Goal: Transaction & Acquisition: Purchase product/service

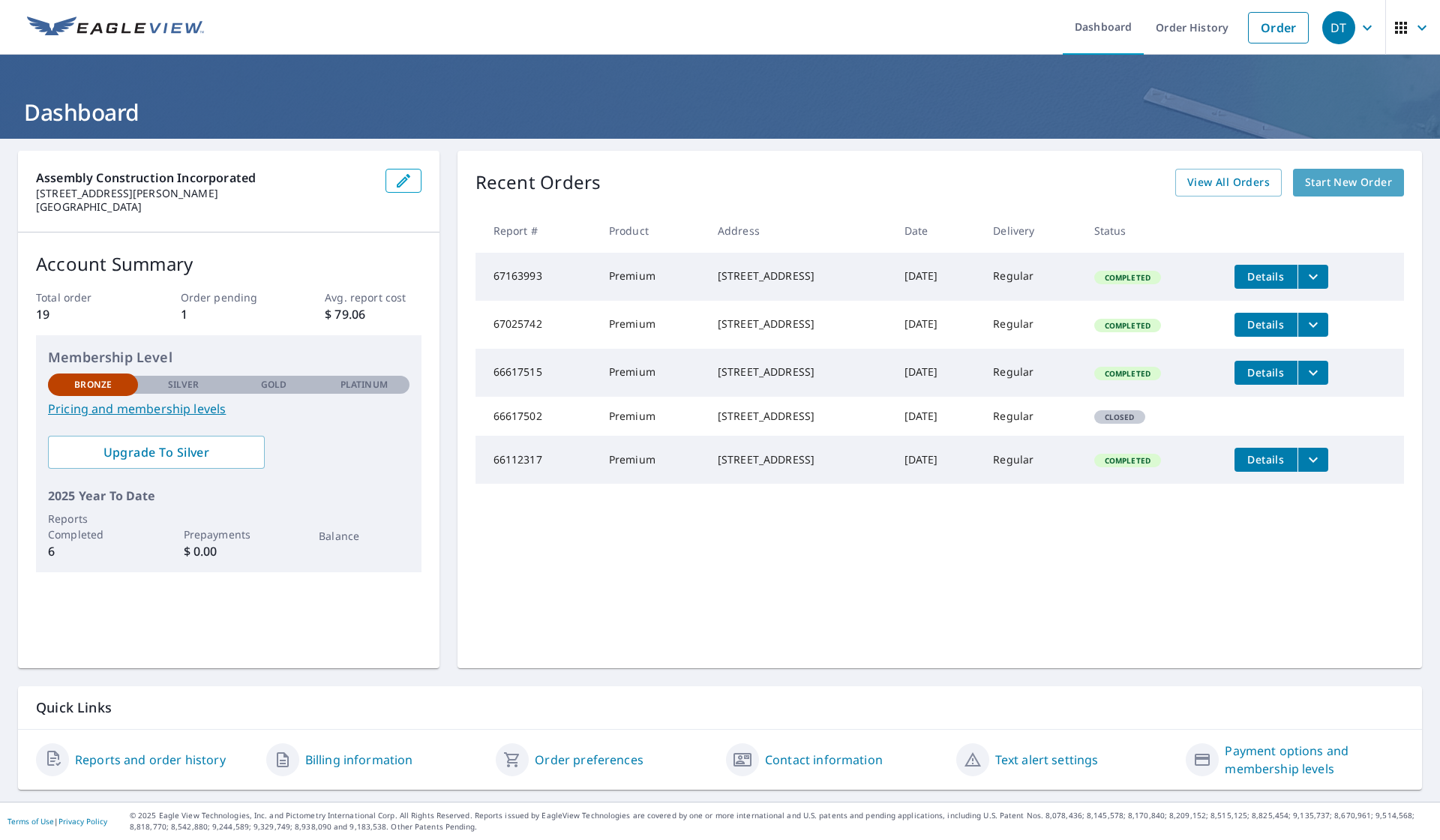
click at [1344, 185] on span "Start New Order" at bounding box center [1349, 182] width 87 height 19
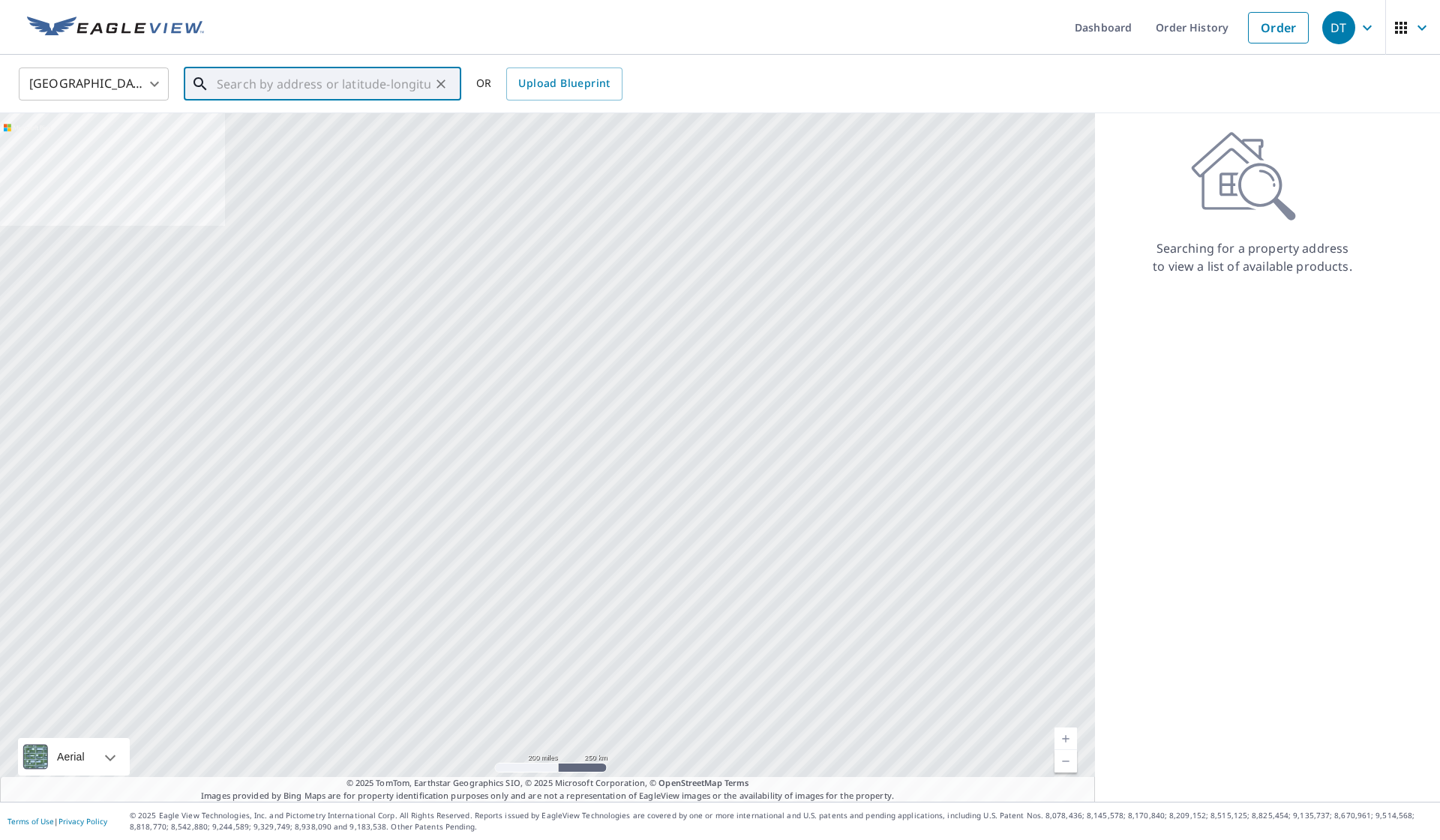
paste input "8014 COUNTY ROAD 5840 SHALLOWATER TX 79363"
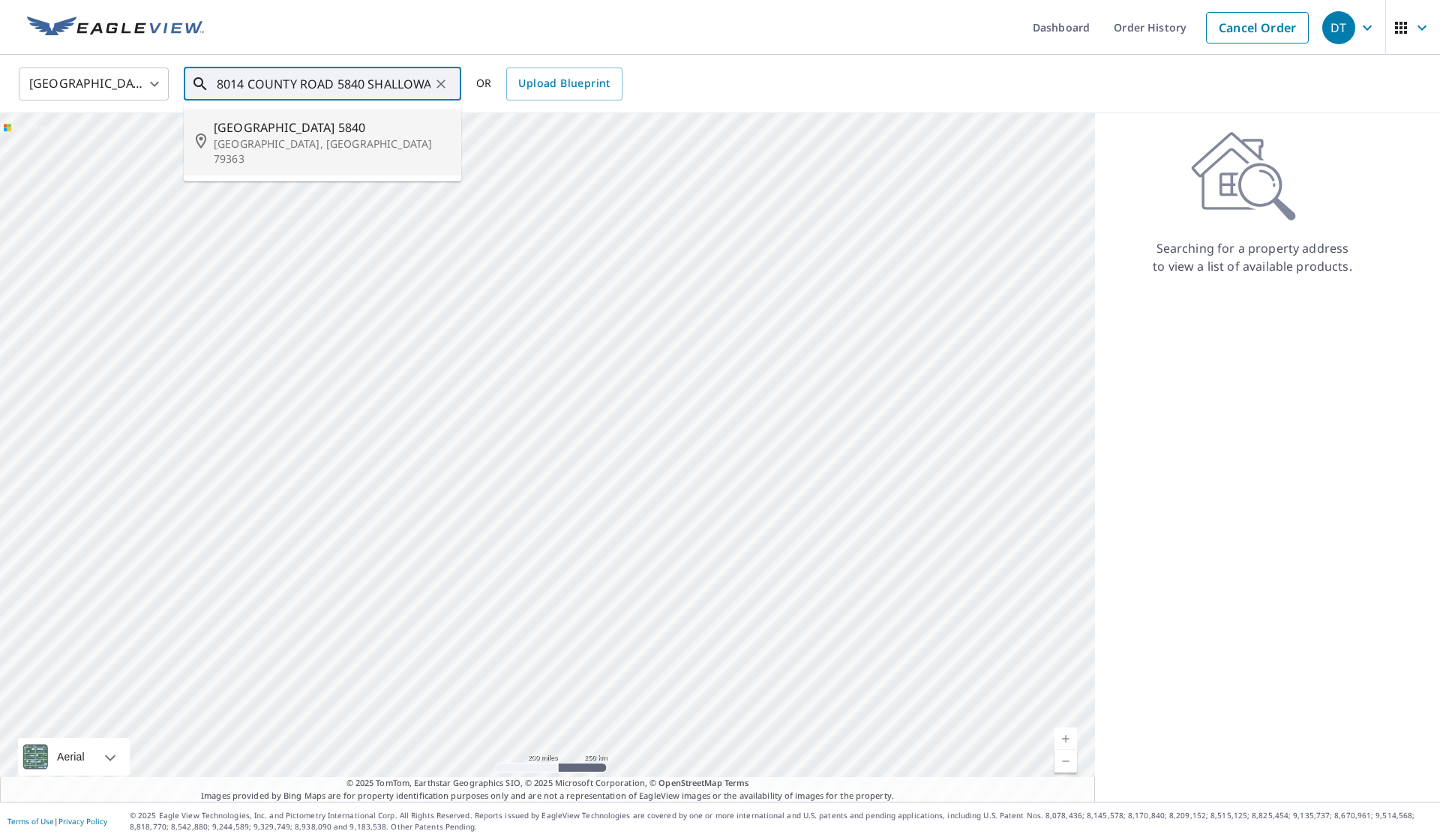
click at [310, 130] on span "[GEOGRAPHIC_DATA] 5840" at bounding box center [332, 127] width 236 height 18
type input "[STREET_ADDRESS]"
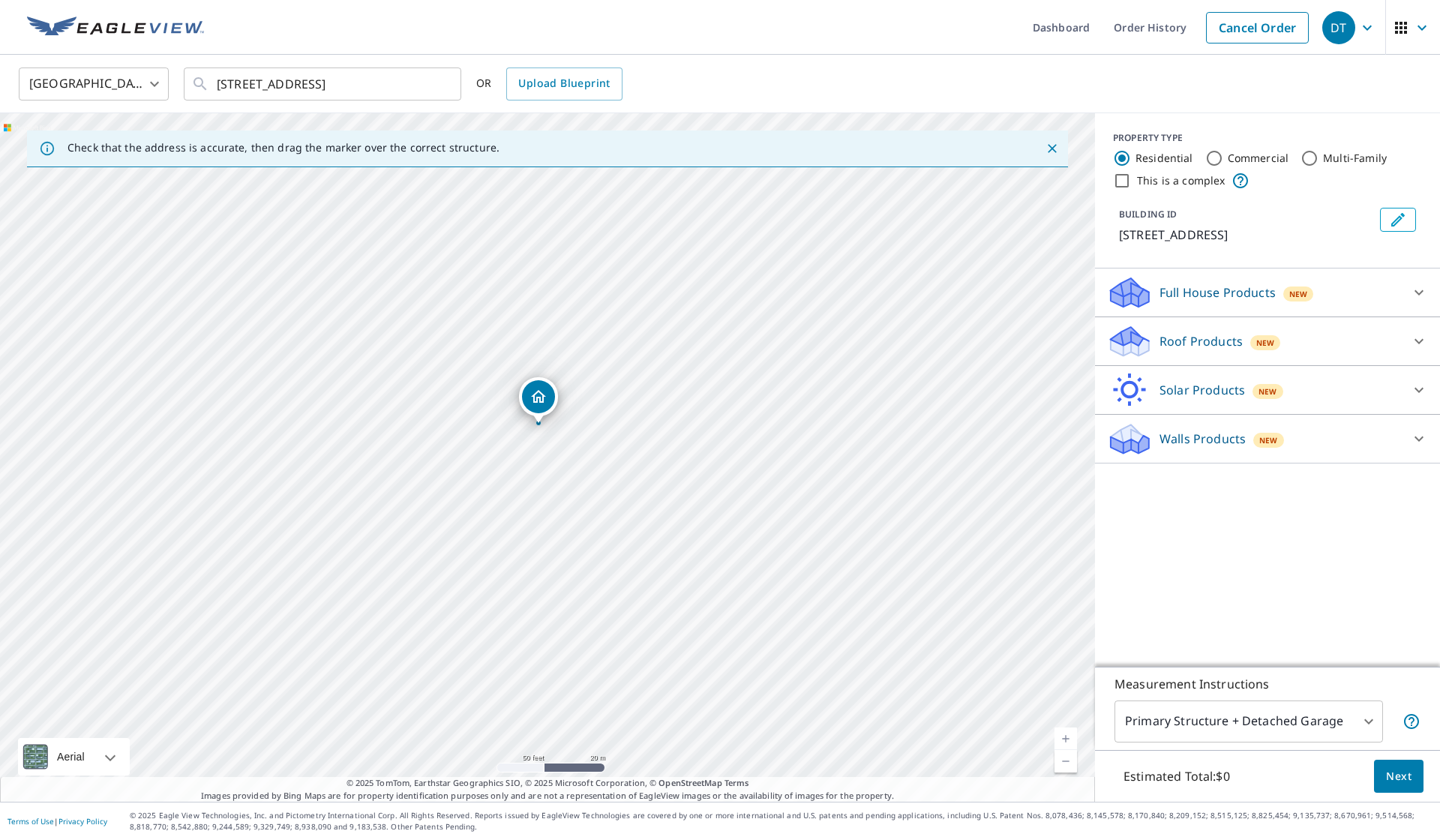
click at [550, 468] on div "[STREET_ADDRESS]" at bounding box center [547, 457] width 1095 height 688
click at [1191, 350] on p "Roof Products" at bounding box center [1201, 341] width 83 height 18
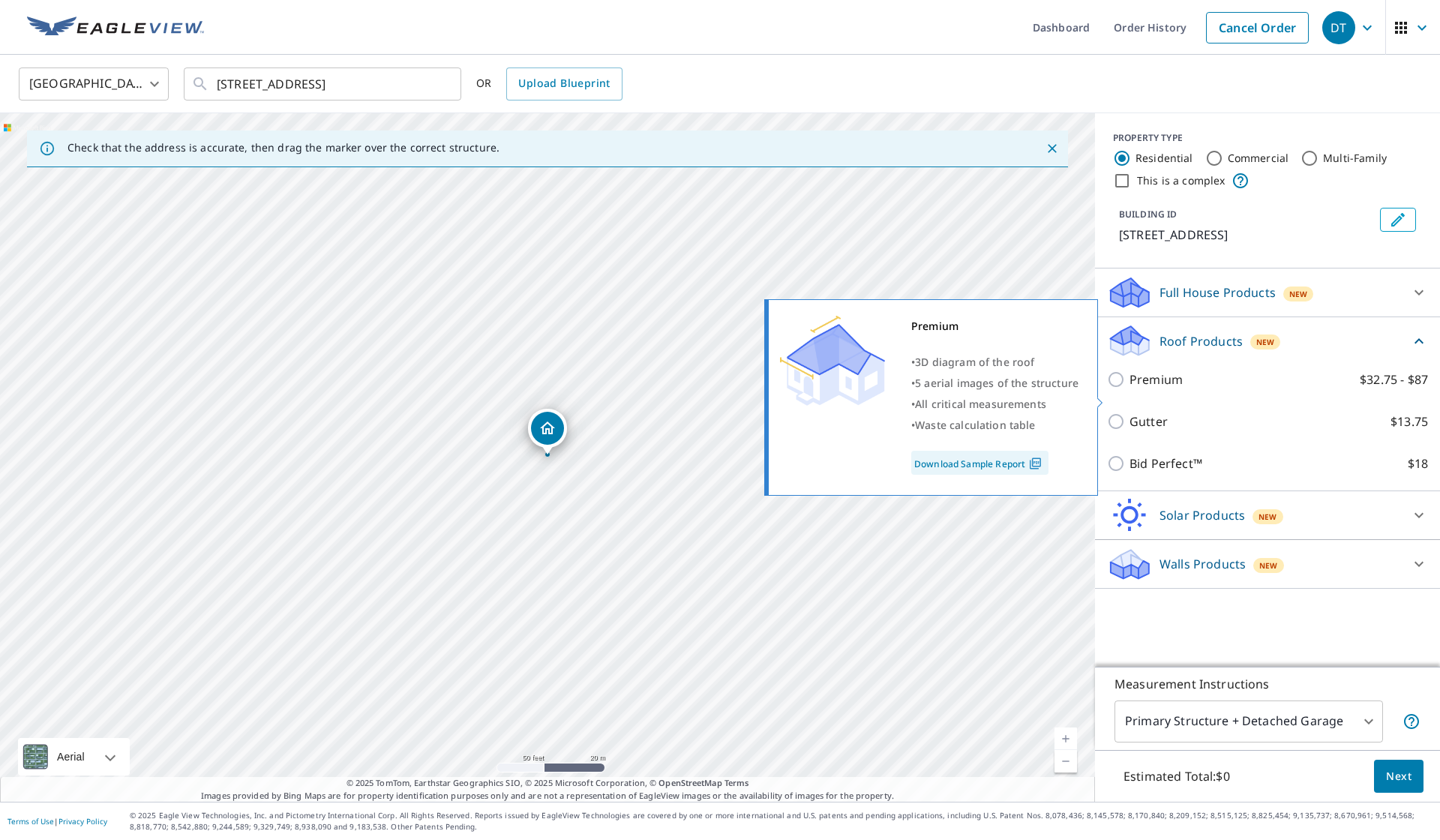
click at [1154, 388] on p "Premium" at bounding box center [1157, 379] width 53 height 18
click at [1130, 388] on input "Premium $32.75 - $87" at bounding box center [1119, 379] width 23 height 18
checkbox input "true"
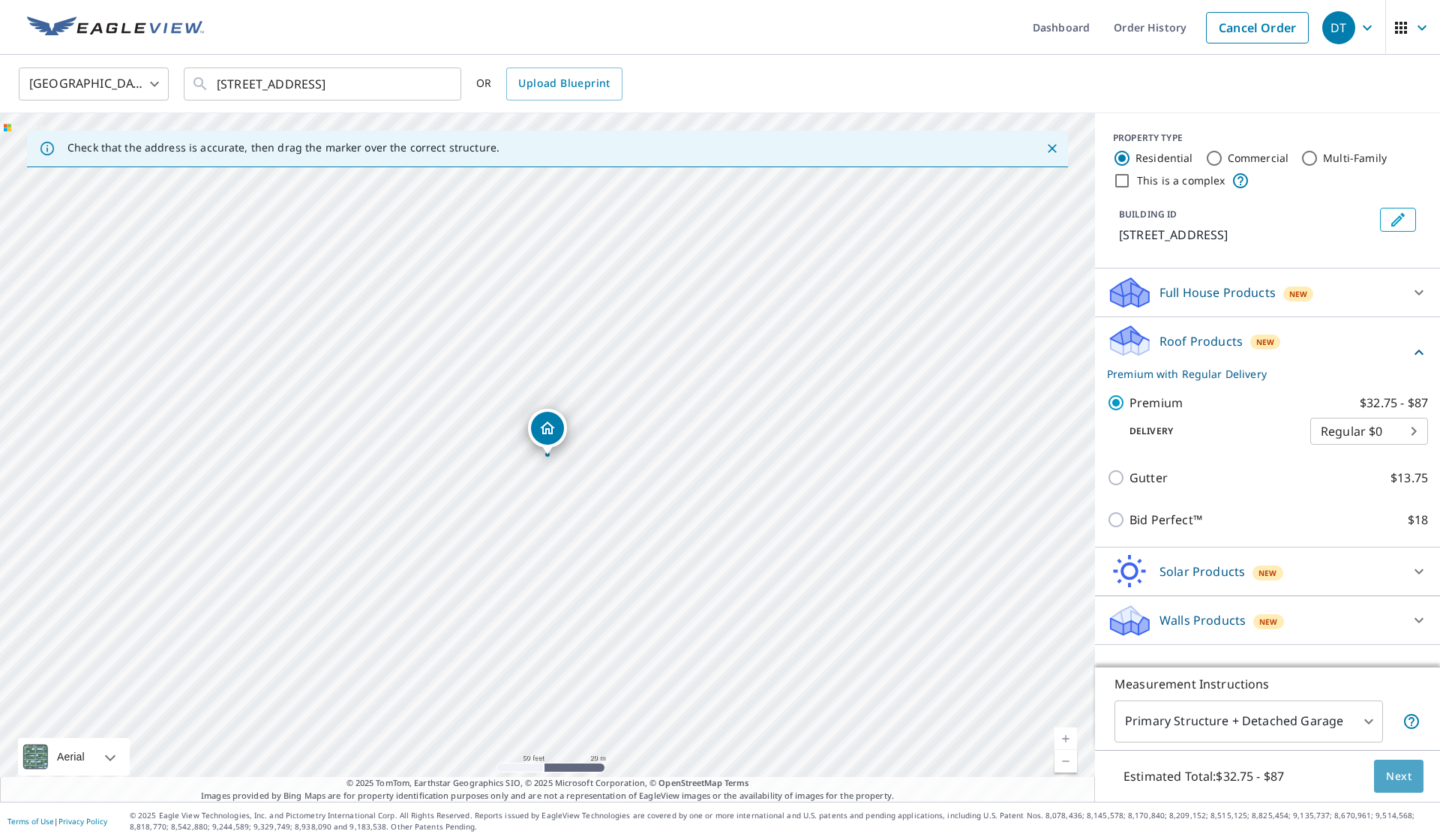
click at [1387, 773] on span "Next" at bounding box center [1400, 776] width 26 height 19
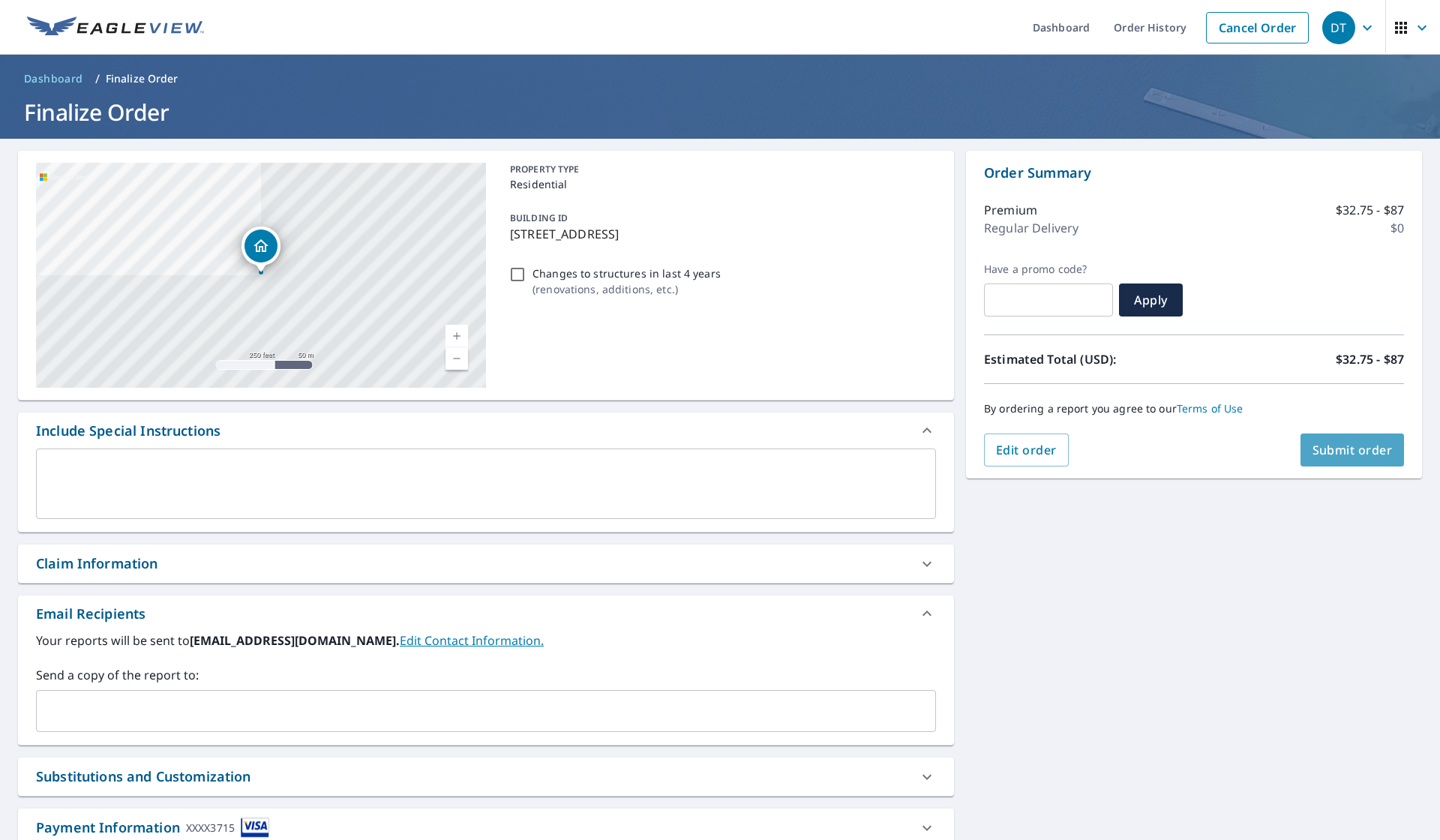
click at [1378, 451] on span "Submit order" at bounding box center [1352, 449] width 80 height 16
